Goal: Information Seeking & Learning: Learn about a topic

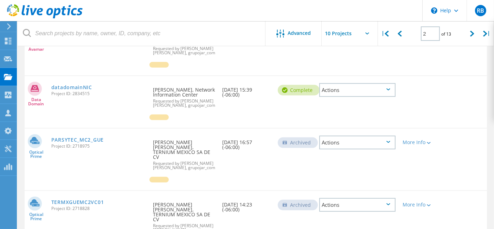
scroll to position [278, 0]
click at [402, 34] on icon at bounding box center [400, 34] width 4 height 6
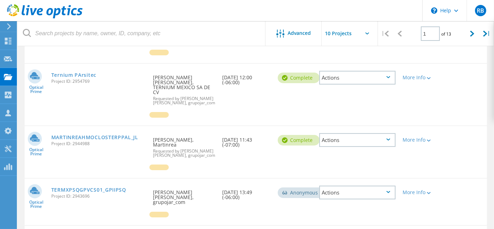
scroll to position [50, 0]
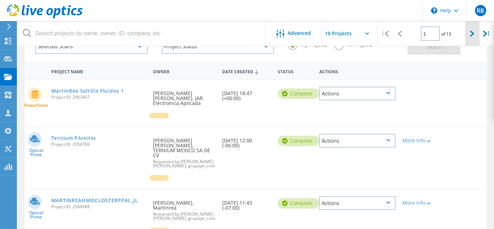
click at [470, 29] on div at bounding box center [472, 33] width 14 height 25
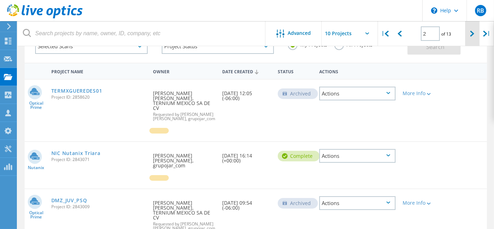
click at [473, 33] on icon at bounding box center [472, 34] width 4 height 6
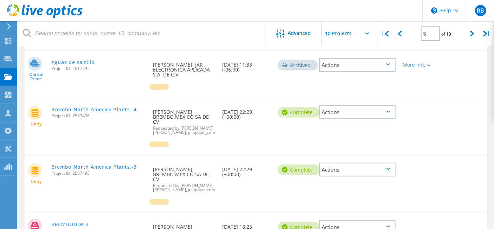
scroll to position [458, 0]
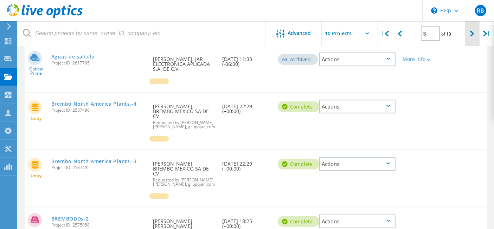
click at [474, 27] on div at bounding box center [472, 33] width 14 height 25
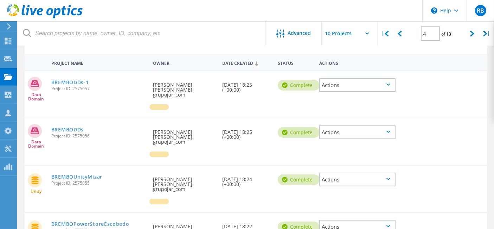
scroll to position [21, 0]
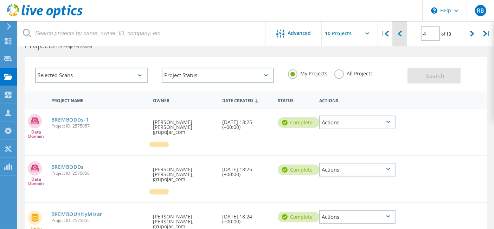
click at [407, 32] on div "| 4 of 13 |" at bounding box center [436, 33] width 116 height 25
click at [401, 35] on icon at bounding box center [400, 34] width 4 height 6
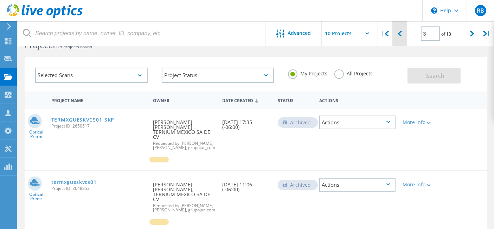
click at [401, 36] on icon at bounding box center [400, 34] width 4 height 6
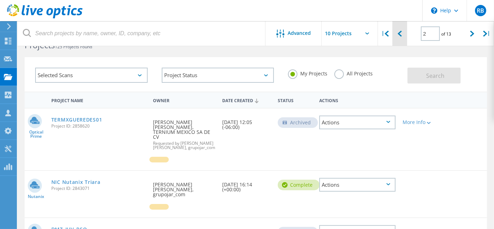
click at [401, 36] on icon at bounding box center [400, 34] width 4 height 6
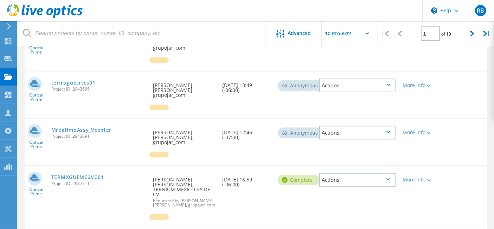
scroll to position [168, 0]
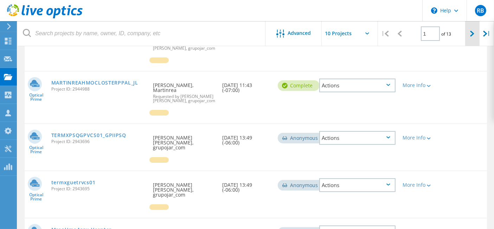
click at [470, 34] on div at bounding box center [472, 33] width 14 height 25
type input "2"
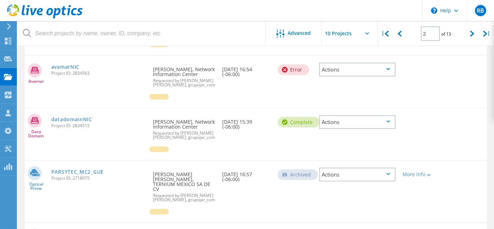
scroll to position [324, 0]
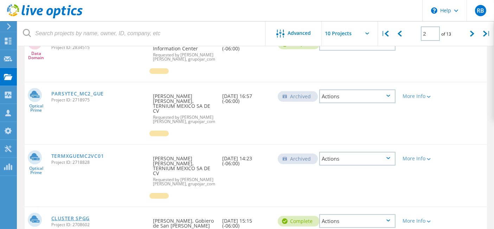
click at [90, 216] on link "CLUSTER SPGG" at bounding box center [70, 218] width 38 height 5
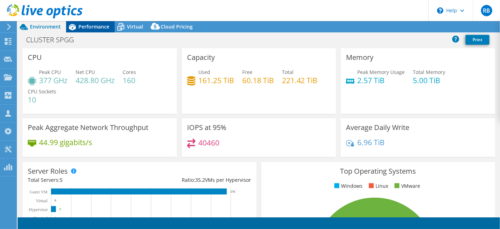
click at [95, 26] on span "Performance" at bounding box center [93, 26] width 31 height 7
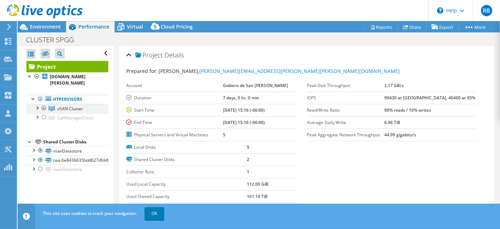
click at [35, 104] on div at bounding box center [36, 107] width 7 height 7
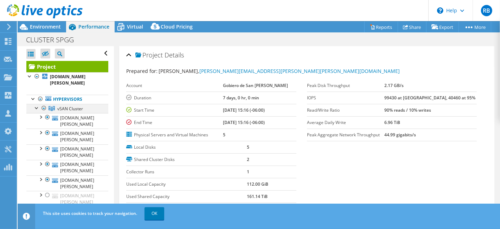
click at [36, 104] on div at bounding box center [36, 107] width 7 height 7
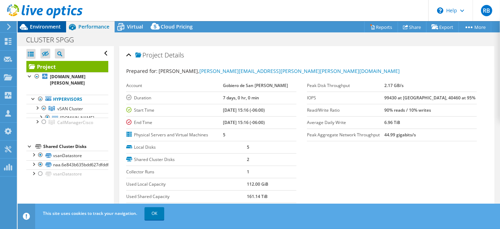
click at [50, 28] on span "Environment" at bounding box center [45, 26] width 31 height 7
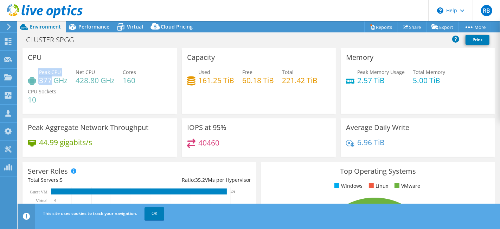
drag, startPoint x: 37, startPoint y: 79, endPoint x: 52, endPoint y: 79, distance: 15.1
click at [52, 79] on div "Peak CPU 377 GHz" at bounding box center [48, 76] width 40 height 16
click at [157, 212] on link "OK" at bounding box center [155, 213] width 20 height 13
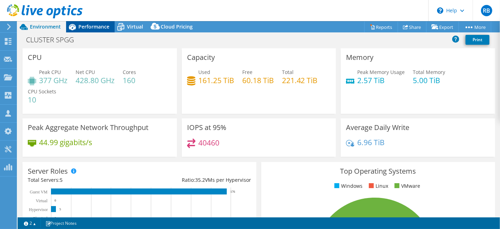
click at [94, 24] on span "Performance" at bounding box center [93, 26] width 31 height 7
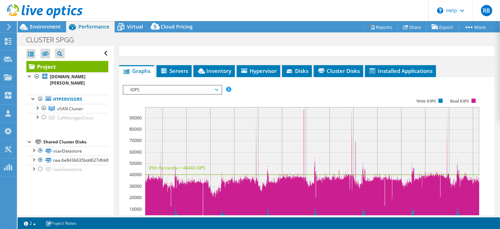
scroll to position [156, 0]
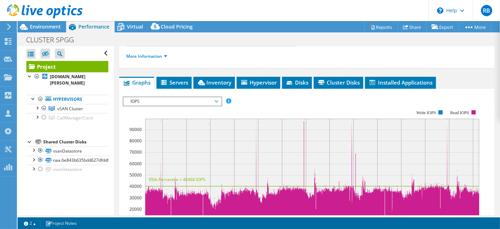
click at [201, 102] on span "IOPS" at bounding box center [172, 101] width 90 height 8
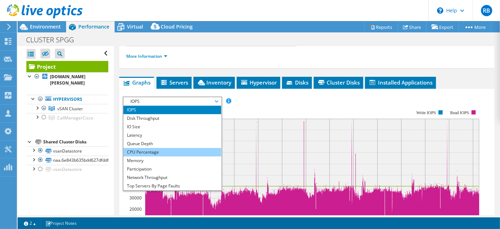
click at [160, 148] on li "CPU Percentage" at bounding box center [171, 152] width 97 height 8
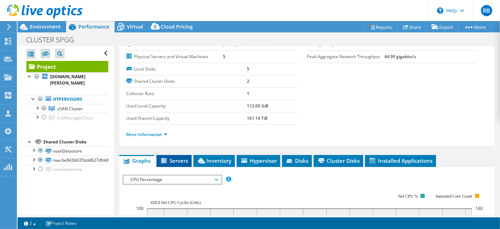
scroll to position [117, 0]
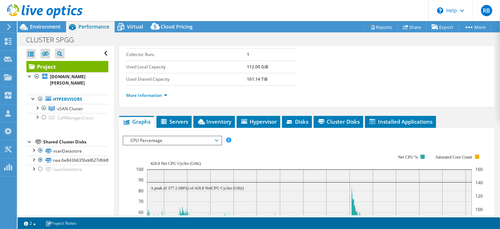
click at [193, 139] on span "CPU Percentage" at bounding box center [172, 140] width 90 height 8
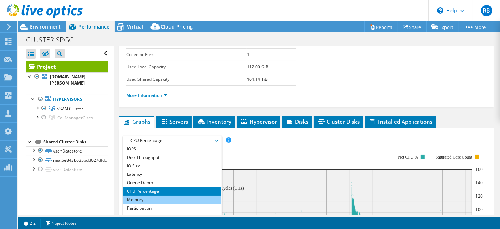
click at [163, 198] on li "Memory" at bounding box center [171, 199] width 97 height 8
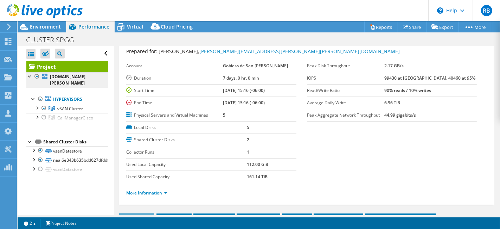
scroll to position [0, 0]
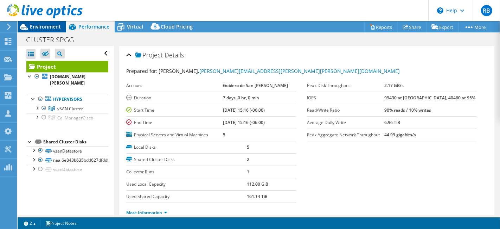
drag, startPoint x: 43, startPoint y: 21, endPoint x: 47, endPoint y: 24, distance: 5.0
click at [43, 22] on div at bounding box center [41, 12] width 83 height 24
click at [51, 28] on span "Environment" at bounding box center [45, 26] width 31 height 7
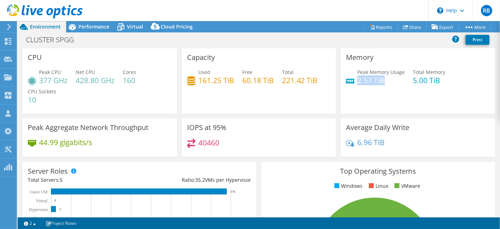
drag, startPoint x: 355, startPoint y: 81, endPoint x: 380, endPoint y: 80, distance: 25.0
click at [380, 80] on h4 "2.57 TiB" at bounding box center [380, 80] width 47 height 8
drag, startPoint x: 76, startPoint y: 80, endPoint x: 116, endPoint y: 81, distance: 40.1
click at [116, 81] on div "Peak CPU 377 GHz Net CPU 428.80 GHz Cores 160 CPU Sockets 10" at bounding box center [100, 89] width 144 height 42
click at [96, 82] on h4 "428.80 GHz" at bounding box center [95, 80] width 39 height 8
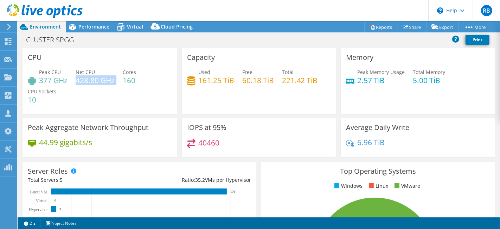
drag, startPoint x: 78, startPoint y: 80, endPoint x: 116, endPoint y: 83, distance: 38.4
click at [116, 83] on div "Peak CPU 377 GHz Net CPU 428.80 GHz Cores 160 CPU Sockets 10" at bounding box center [100, 89] width 144 height 42
drag, startPoint x: 87, startPoint y: 19, endPoint x: 88, endPoint y: 27, distance: 8.8
click at [87, 19] on header "RB Partner Team Member [PERSON_NAME] [PERSON_NAME] [PERSON_NAME][EMAIL_ADDRESS]…" at bounding box center [250, 10] width 500 height 21
click at [88, 27] on span "Performance" at bounding box center [93, 26] width 31 height 7
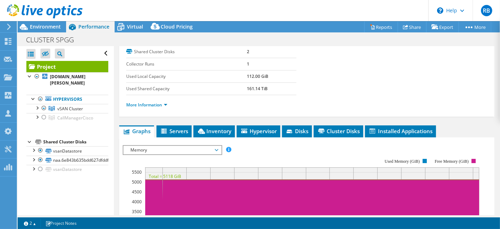
scroll to position [117, 0]
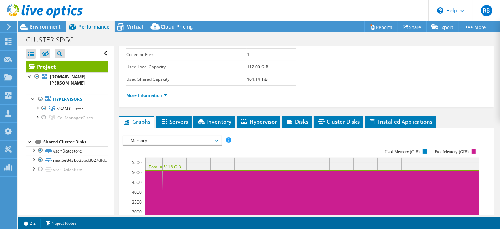
click at [187, 138] on span "Memory" at bounding box center [172, 140] width 90 height 8
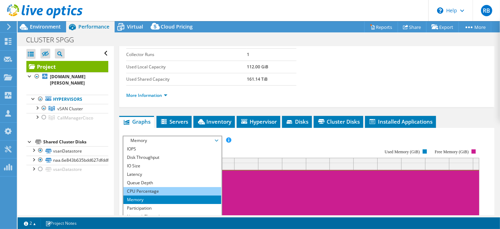
click at [156, 190] on li "CPU Percentage" at bounding box center [171, 191] width 97 height 8
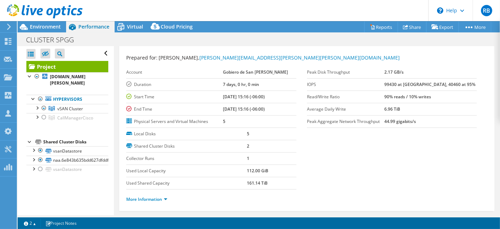
scroll to position [0, 0]
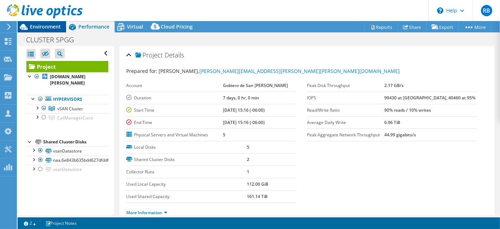
click at [57, 28] on span "Environment" at bounding box center [45, 26] width 31 height 7
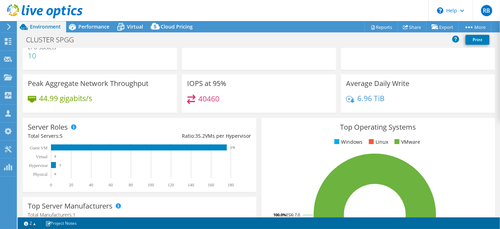
scroll to position [25, 0]
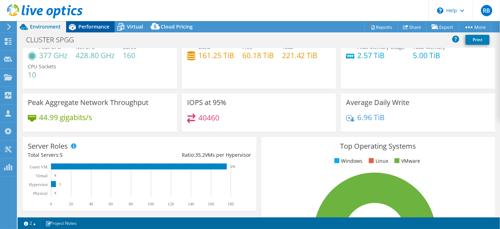
click at [100, 26] on span "Performance" at bounding box center [93, 26] width 31 height 7
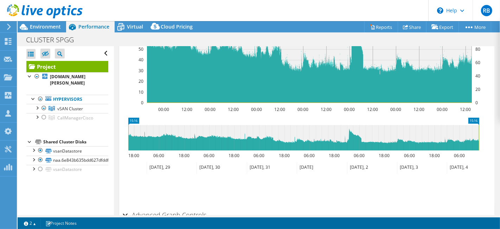
scroll to position [330, 0]
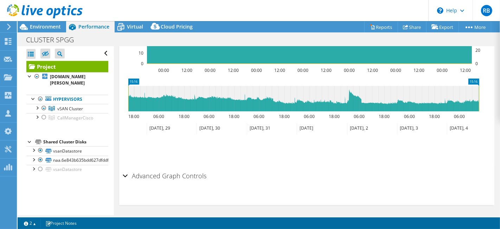
click at [152, 174] on h2 "Advanced Graph Controls" at bounding box center [165, 176] width 84 height 14
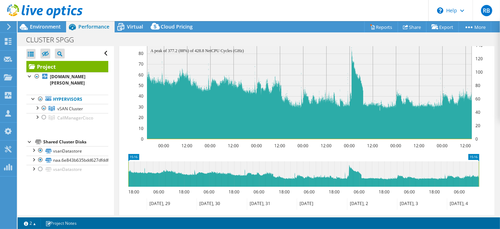
scroll to position [273, 0]
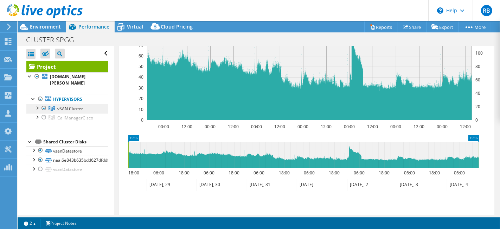
click at [70, 106] on span "vSAN Cluster" at bounding box center [70, 109] width 26 height 6
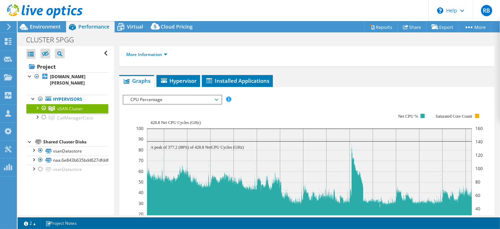
scroll to position [29, 0]
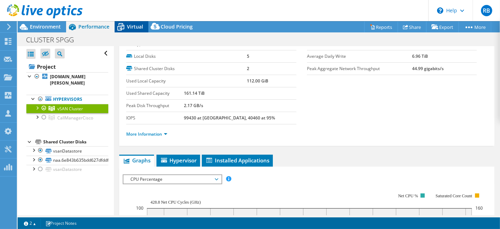
click at [121, 27] on icon at bounding box center [121, 27] width 12 height 12
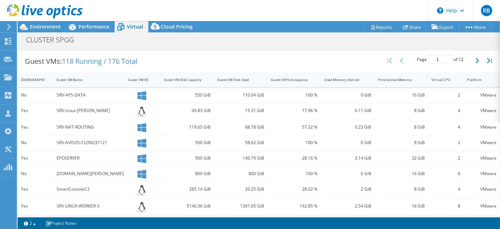
scroll to position [94, 0]
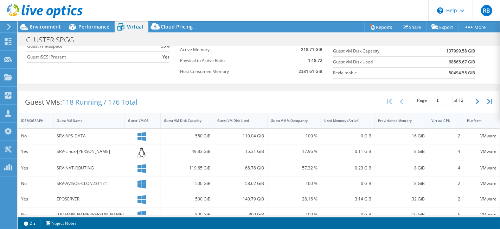
click at [443, 119] on div "Virtual CPU" at bounding box center [442, 120] width 20 height 5
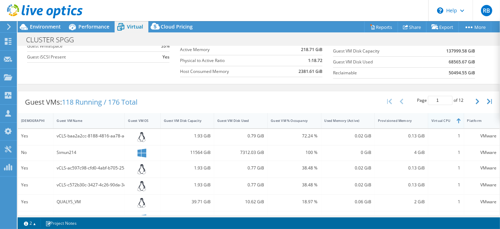
click at [443, 119] on div "Virtual CPU" at bounding box center [442, 120] width 20 height 5
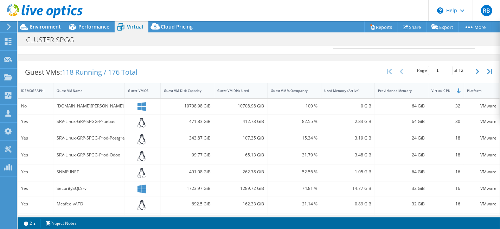
scroll to position [133, 0]
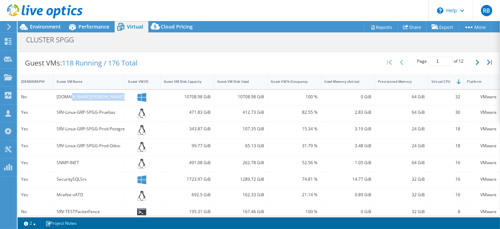
drag, startPoint x: 70, startPoint y: 92, endPoint x: 148, endPoint y: 95, distance: 78.2
click at [148, 95] on div "No [DOMAIN_NAME][PERSON_NAME] 10708.98 GiB 10708.98 GiB 100 % 0 GiB 64 GiB 32 V…" at bounding box center [259, 97] width 482 height 15
drag, startPoint x: 67, startPoint y: 111, endPoint x: 114, endPoint y: 113, distance: 47.2
click at [114, 113] on div "SRV-Linux-GRP-SPGG-Pruebas" at bounding box center [89, 112] width 65 height 8
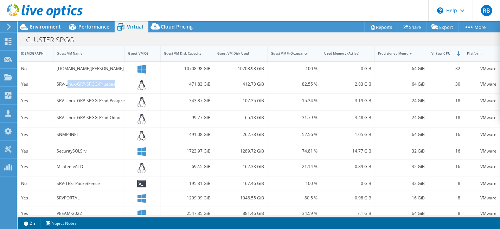
scroll to position [172, 0]
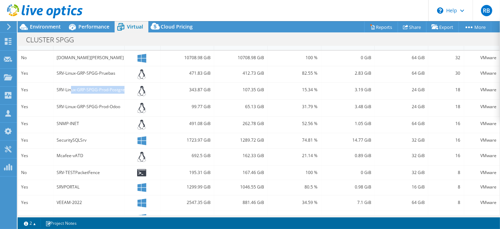
drag, startPoint x: 72, startPoint y: 88, endPoint x: 126, endPoint y: 87, distance: 54.2
click at [126, 87] on div "Yes SRV-Linux-GRP-SPGG-Prod-Postgres 343.87 GiB 107.35 GiB 15.34 % 3.19 GiB 24 …" at bounding box center [259, 91] width 482 height 17
drag, startPoint x: 86, startPoint y: 101, endPoint x: 130, endPoint y: 105, distance: 44.5
click at [130, 105] on div "Yes SRV-Linux-GRP-SPGG-Prod-Odoo 99.77 GiB 65.13 GiB 31.79 % 3.48 GiB 24 GiB 18…" at bounding box center [259, 108] width 482 height 17
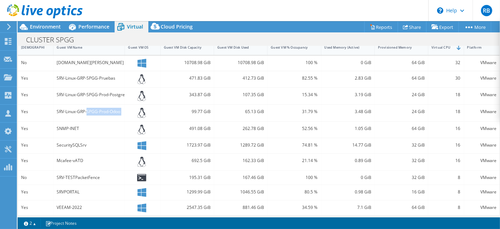
scroll to position [89, 0]
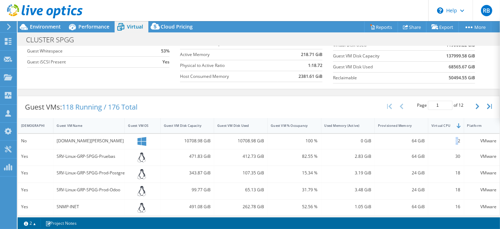
drag, startPoint x: 449, startPoint y: 137, endPoint x: 453, endPoint y: 136, distance: 5.0
click at [453, 137] on div "32" at bounding box center [446, 141] width 29 height 8
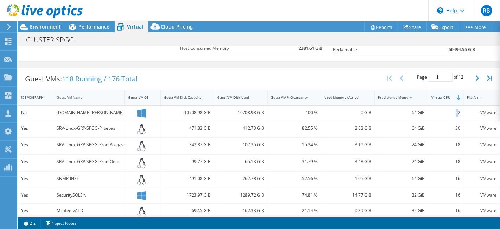
scroll to position [128, 0]
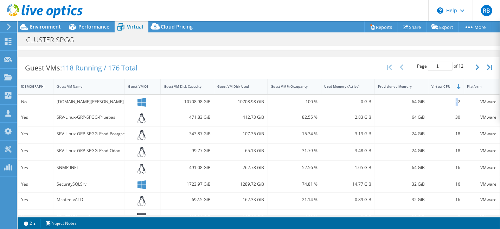
drag, startPoint x: 65, startPoint y: 98, endPoint x: 122, endPoint y: 98, distance: 57.0
click at [121, 98] on div "[DOMAIN_NAME][PERSON_NAME]" at bounding box center [89, 102] width 65 height 8
drag, startPoint x: 447, startPoint y: 100, endPoint x: 456, endPoint y: 100, distance: 9.5
click at [456, 100] on div "32" at bounding box center [446, 102] width 36 height 15
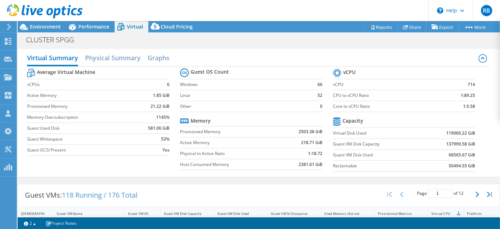
scroll to position [0, 0]
click at [121, 58] on h2 "Physical Summary" at bounding box center [113, 58] width 56 height 15
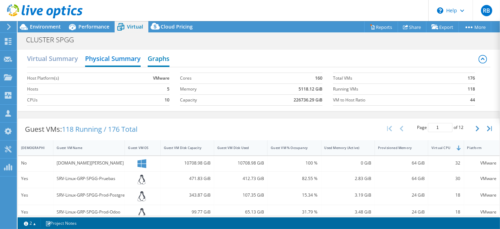
click at [167, 62] on h2 "Graphs" at bounding box center [159, 58] width 22 height 15
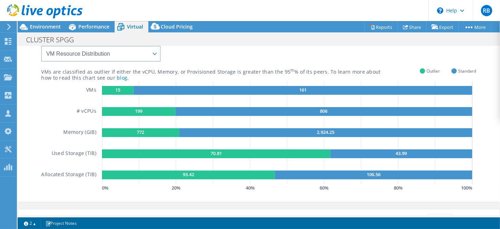
scroll to position [39, 0]
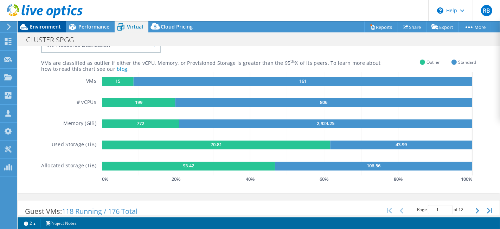
click at [52, 26] on span "Environment" at bounding box center [45, 26] width 31 height 7
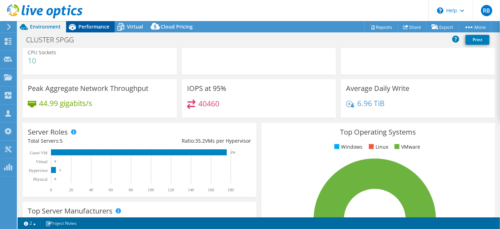
click at [89, 26] on span "Performance" at bounding box center [93, 26] width 31 height 7
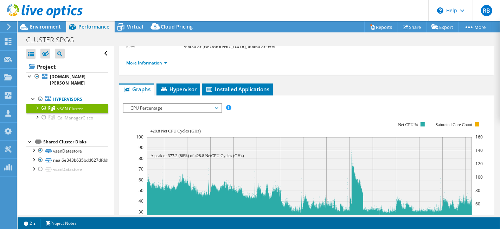
scroll to position [107, 0]
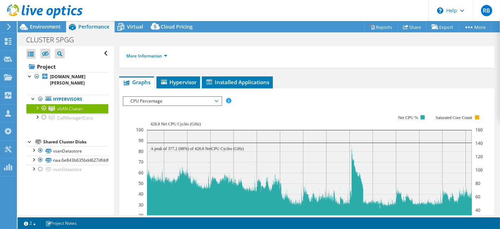
click at [174, 93] on div "IOPS Disk Throughput IO Size Latency Queue Depth CPU Percentage Memory Page Fau…" at bounding box center [307, 217] width 368 height 249
click at [176, 103] on div "CPU Percentage IOPS Disk Throughput IO Size Latency Queue Depth CPU Percentage …" at bounding box center [172, 101] width 99 height 10
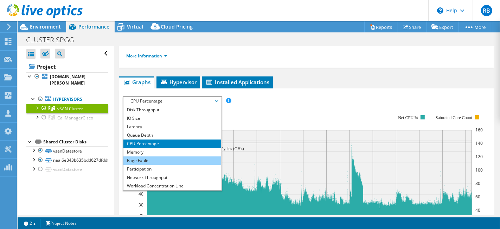
scroll to position [0, 0]
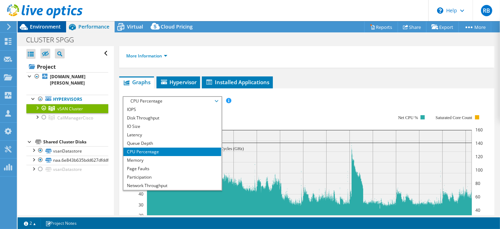
click at [34, 25] on span "Environment" at bounding box center [45, 26] width 31 height 7
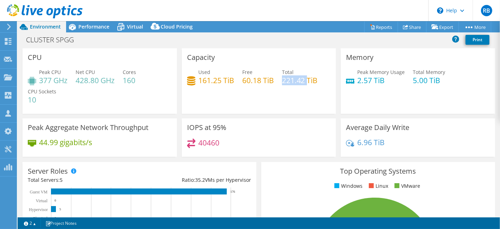
drag, startPoint x: 286, startPoint y: 80, endPoint x: 303, endPoint y: 78, distance: 17.3
click at [304, 79] on h4 "221.42 TiB" at bounding box center [300, 80] width 36 height 8
copy h4 "221.42"
drag, startPoint x: 198, startPoint y: 79, endPoint x: 221, endPoint y: 80, distance: 22.9
click at [221, 80] on h4 "161.25 TiB" at bounding box center [216, 80] width 36 height 8
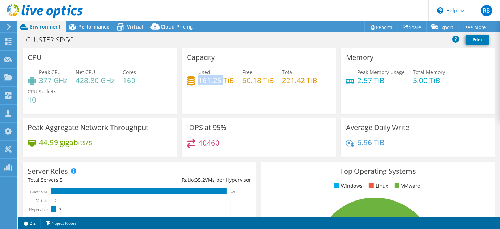
copy h4 "161.25"
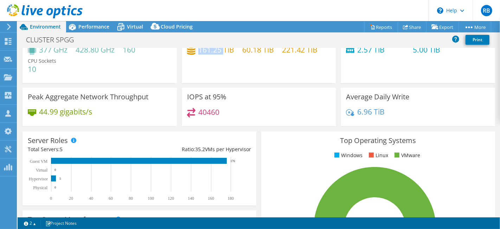
scroll to position [39, 0]
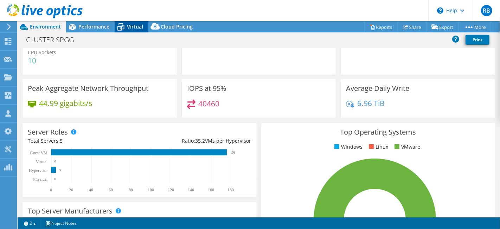
click at [129, 26] on span "Virtual" at bounding box center [135, 26] width 16 height 7
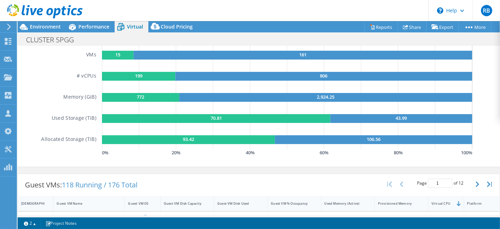
scroll to position [156, 0]
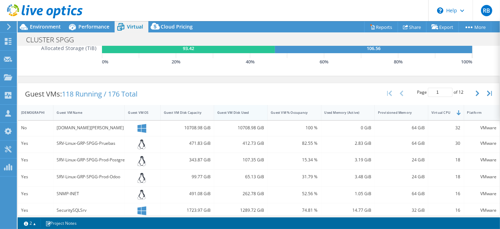
click at [240, 114] on div "Guest VM Disk Used" at bounding box center [236, 112] width 45 height 11
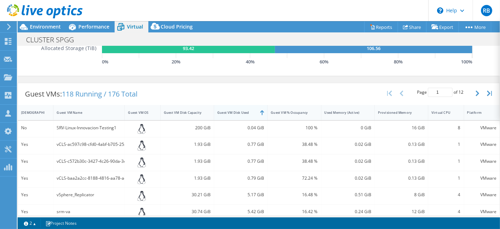
click at [247, 113] on div "Guest VM Disk Used" at bounding box center [236, 112] width 38 height 5
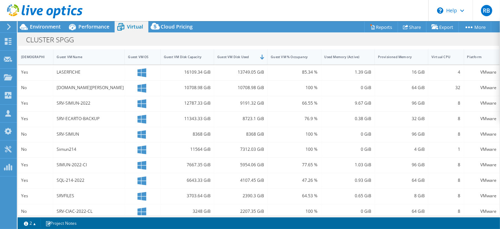
scroll to position [195, 0]
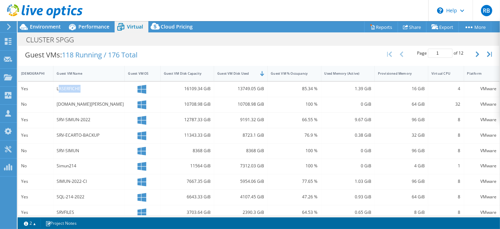
drag, startPoint x: 57, startPoint y: 85, endPoint x: 86, endPoint y: 86, distance: 28.9
click at [86, 86] on div "LASERFICHE" at bounding box center [89, 89] width 65 height 8
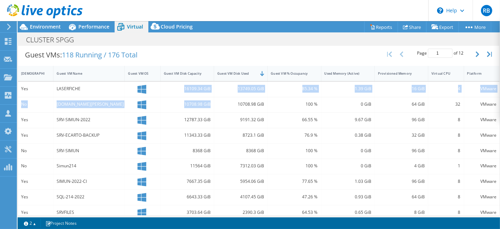
drag, startPoint x: 180, startPoint y: 88, endPoint x: 210, endPoint y: 104, distance: 34.3
click at [210, 104] on div "Yes LASERFICHE 16109.34 GiB 13749.05 GiB 85.34 % 1.39 GiB 16 GiB 4 VMware No [D…" at bounding box center [259, 199] width 482 height 234
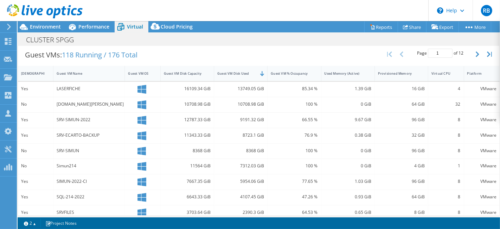
click at [177, 121] on div "12787.33 GiB" at bounding box center [187, 120] width 47 height 8
drag, startPoint x: 178, startPoint y: 119, endPoint x: 205, endPoint y: 119, distance: 27.4
click at [205, 119] on div "12787.33 GiB" at bounding box center [187, 120] width 47 height 8
drag, startPoint x: 56, startPoint y: 117, endPoint x: 89, endPoint y: 119, distance: 33.8
click at [89, 119] on div "SRV-SIMUN-2022" at bounding box center [88, 120] width 71 height 15
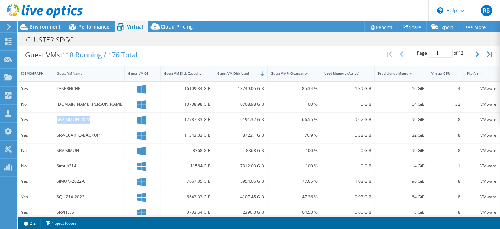
click at [91, 117] on div "SRV-SIMUN-2022" at bounding box center [89, 120] width 65 height 8
drag, startPoint x: 52, startPoint y: 118, endPoint x: 92, endPoint y: 117, distance: 40.1
click at [92, 117] on div "Yes SRV-SIMUN-2022 12787.33 GiB 9191.32 GiB 66.55 % 9.67 GiB 96 GiB 8 VMware" at bounding box center [259, 120] width 482 height 15
click at [43, 36] on h1 "CLUSTER SPGG" at bounding box center [54, 40] width 62 height 8
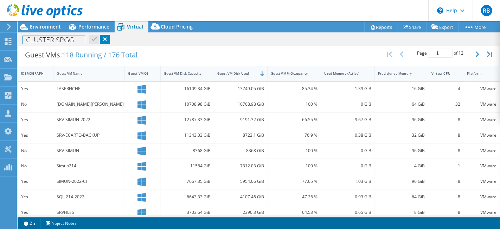
click at [54, 32] on div "CLUSTER SPGG Print" at bounding box center [259, 39] width 483 height 14
click at [55, 29] on span "Environment" at bounding box center [45, 26] width 31 height 7
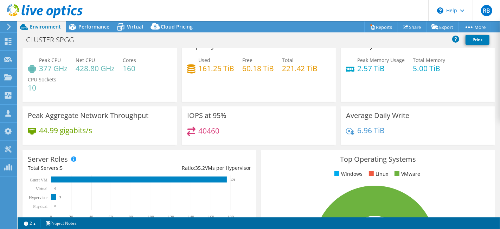
scroll to position [0, 0]
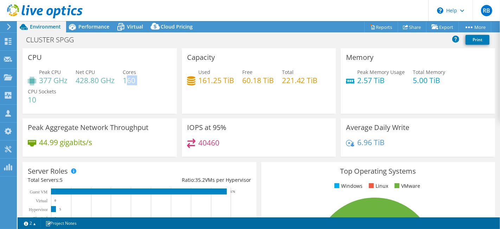
drag, startPoint x: 127, startPoint y: 81, endPoint x: 138, endPoint y: 81, distance: 10.2
click at [138, 81] on div "Peak CPU 377 GHz Net CPU 428.80 GHz Cores 160 CPU Sockets 10" at bounding box center [100, 89] width 144 height 42
drag, startPoint x: 76, startPoint y: 77, endPoint x: 113, endPoint y: 79, distance: 36.3
click at [113, 79] on h4 "428.80 GHz" at bounding box center [95, 80] width 39 height 8
click at [125, 27] on icon at bounding box center [121, 27] width 12 height 12
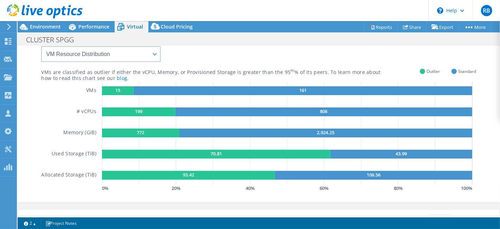
scroll to position [39, 0]
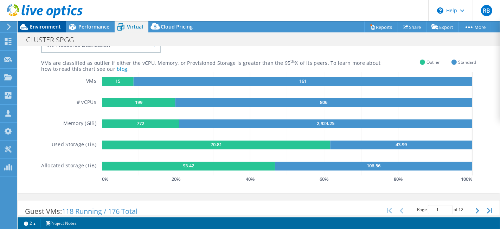
click at [38, 26] on span "Environment" at bounding box center [45, 26] width 31 height 7
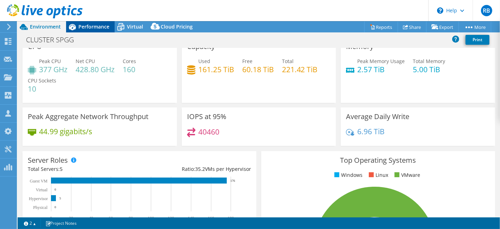
scroll to position [0, 0]
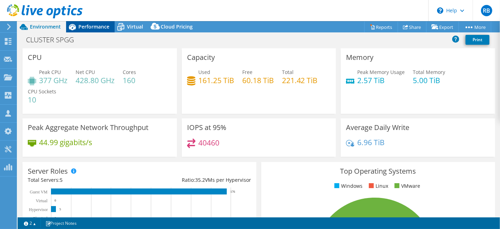
click at [101, 26] on span "Performance" at bounding box center [93, 26] width 31 height 7
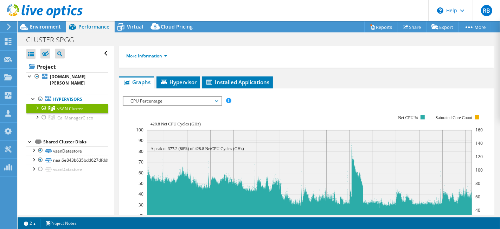
click at [175, 97] on span "CPU Percentage" at bounding box center [172, 101] width 90 height 8
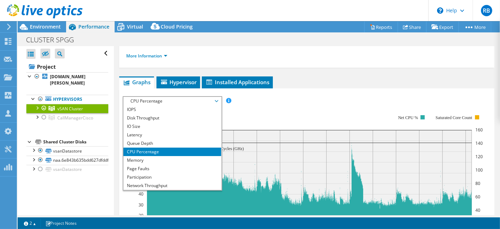
drag, startPoint x: 404, startPoint y: 146, endPoint x: 369, endPoint y: 145, distance: 34.8
click at [403, 145] on rect at bounding box center [309, 183] width 325 height 107
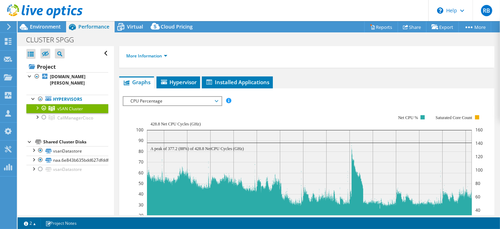
click at [46, 24] on div at bounding box center [41, 12] width 83 height 24
click at [49, 27] on span "Environment" at bounding box center [45, 26] width 31 height 7
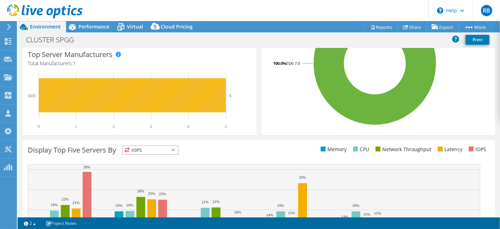
scroll to position [78, 0]
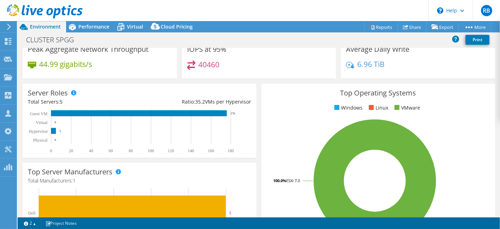
click at [82, 29] on span "Performance" at bounding box center [93, 26] width 31 height 7
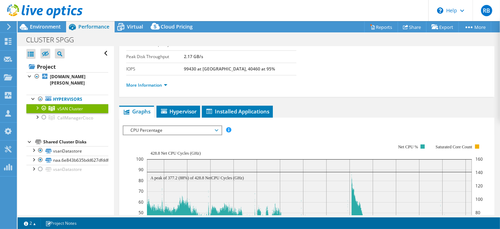
click at [193, 126] on span "CPU Percentage" at bounding box center [172, 130] width 90 height 8
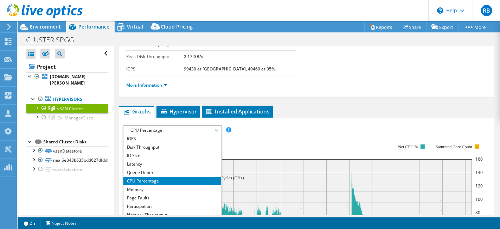
drag, startPoint x: 279, startPoint y: 129, endPoint x: 280, endPoint y: 122, distance: 6.8
click at [279, 128] on div "IOPS Disk Throughput IO Size Latency Queue Depth CPU Percentage Memory Page Fau…" at bounding box center [307, 129] width 368 height 9
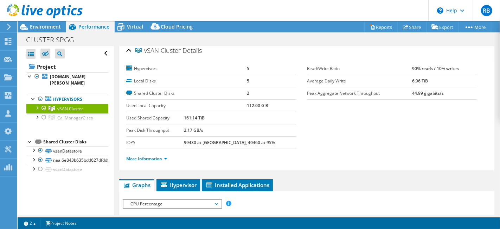
scroll to position [0, 0]
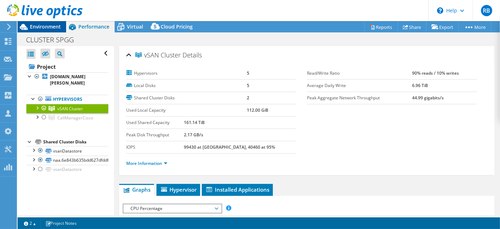
click at [51, 28] on span "Environment" at bounding box center [45, 26] width 31 height 7
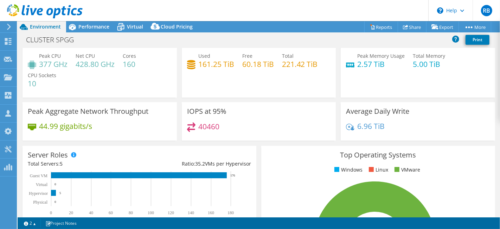
scroll to position [39, 0]
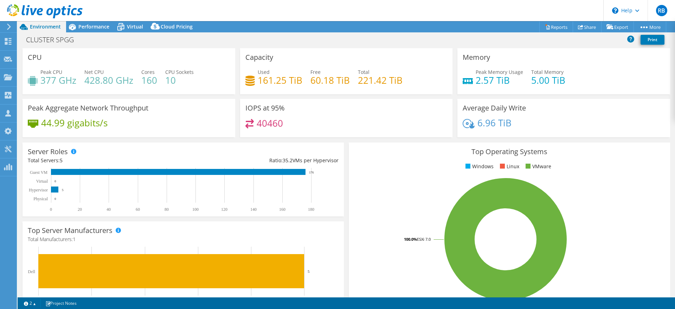
select select "USD"
